Goal: Information Seeking & Learning: Find specific page/section

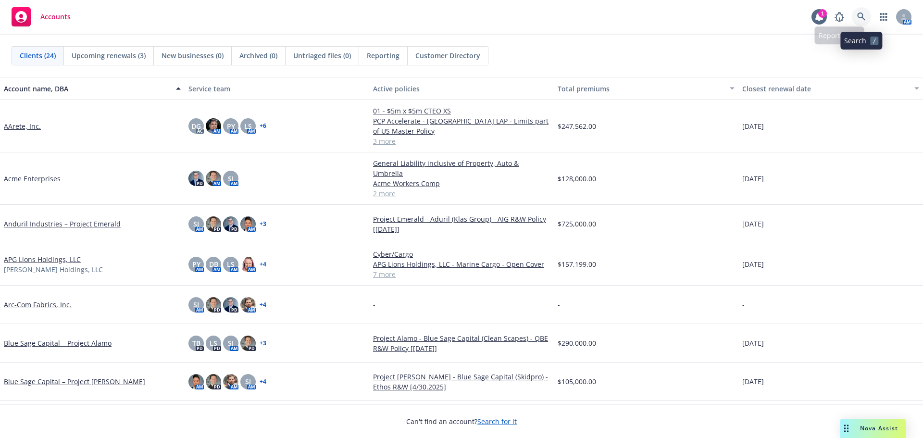
click at [864, 14] on icon at bounding box center [861, 17] width 9 height 9
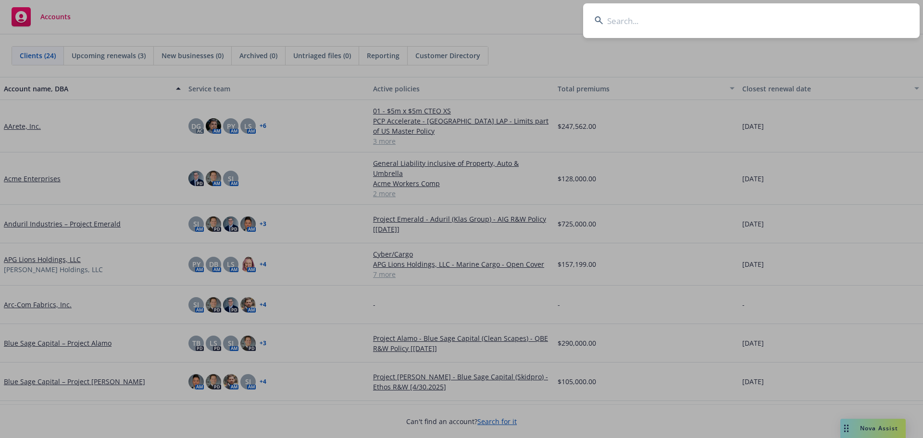
click at [823, 20] on input at bounding box center [751, 20] width 337 height 35
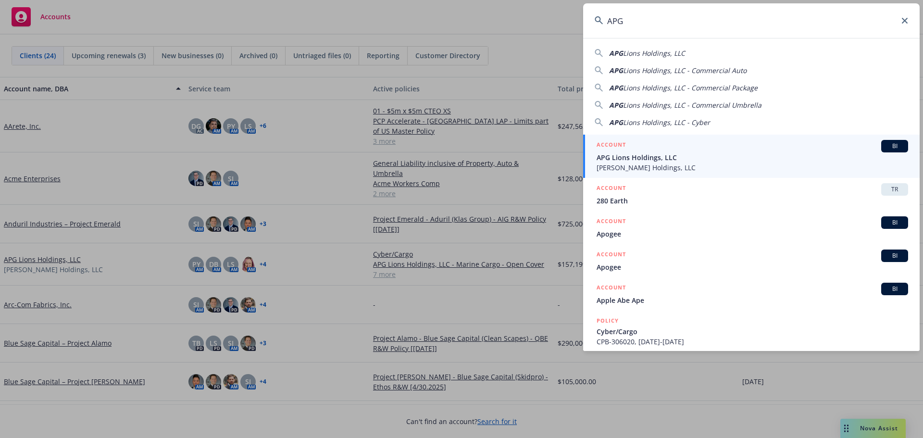
click at [686, 50] on div "APG Lions Holdings, LLC" at bounding box center [752, 53] width 314 height 10
type input "APG Lions Holdings, LLC"
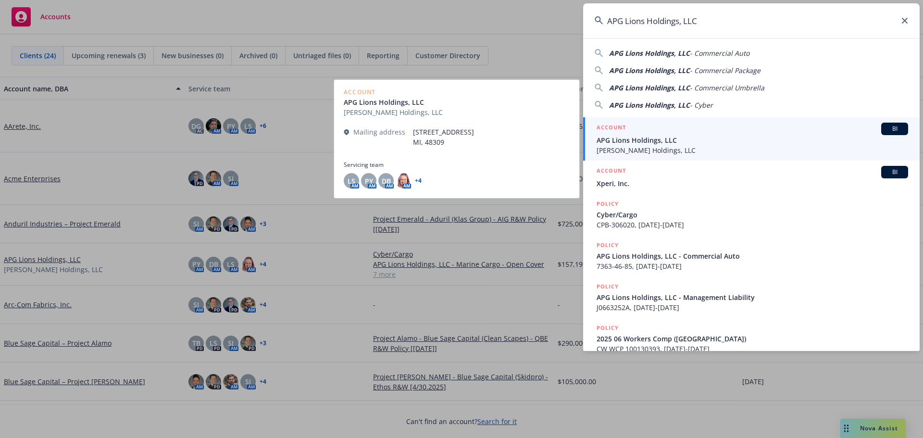
click at [841, 147] on span "[PERSON_NAME] Holdings, LLC" at bounding box center [753, 150] width 312 height 10
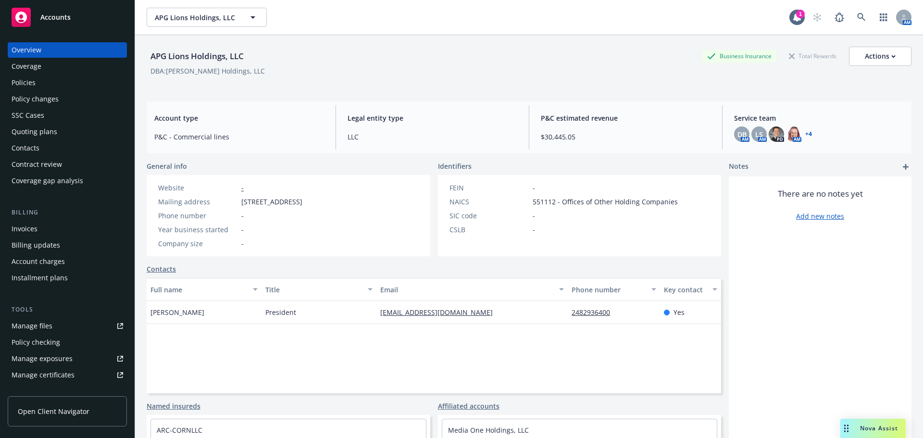
click at [60, 83] on div "Policies" at bounding box center [68, 82] width 112 height 15
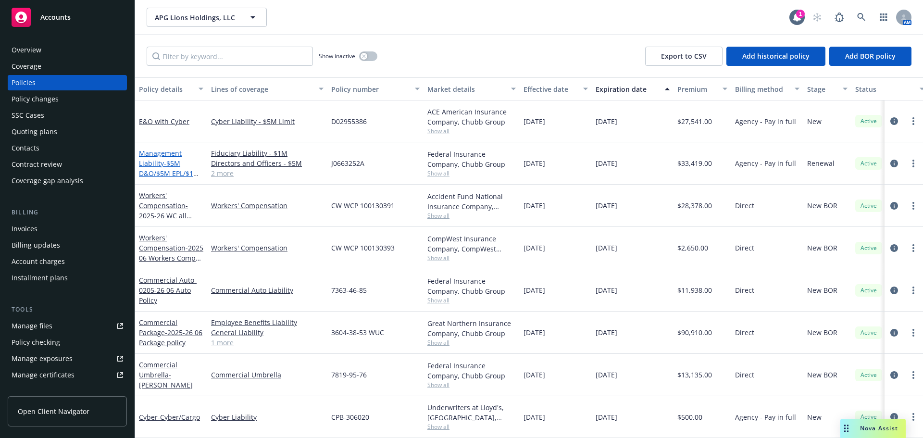
click at [172, 163] on span "- $5M D&O/$5M EPL/$1M FID/$1M Crime" at bounding box center [169, 173] width 61 height 29
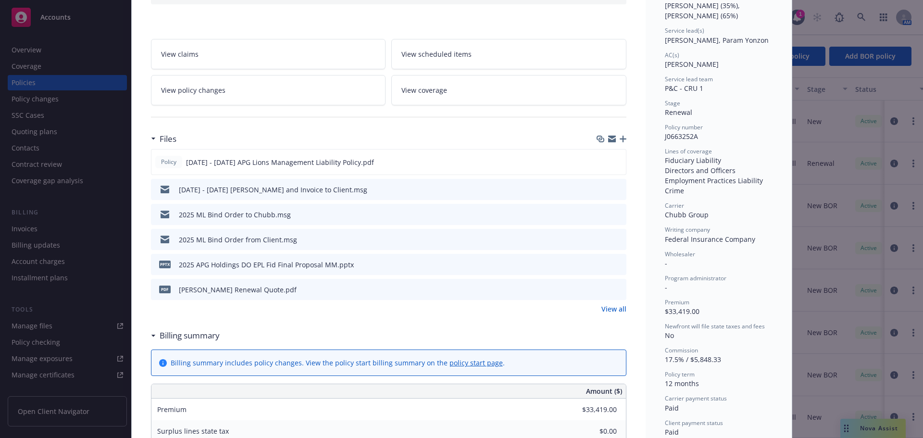
scroll to position [144, 0]
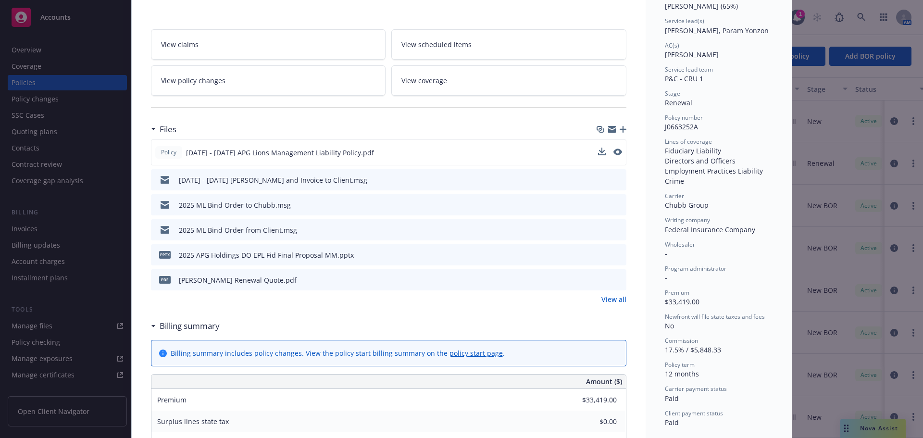
click at [294, 154] on span "[DATE] - [DATE] APG Lions Management Liability Policy.pdf" at bounding box center [280, 153] width 188 height 10
click at [613, 151] on icon "preview file" at bounding box center [617, 152] width 9 height 7
